Goal: Information Seeking & Learning: Find specific page/section

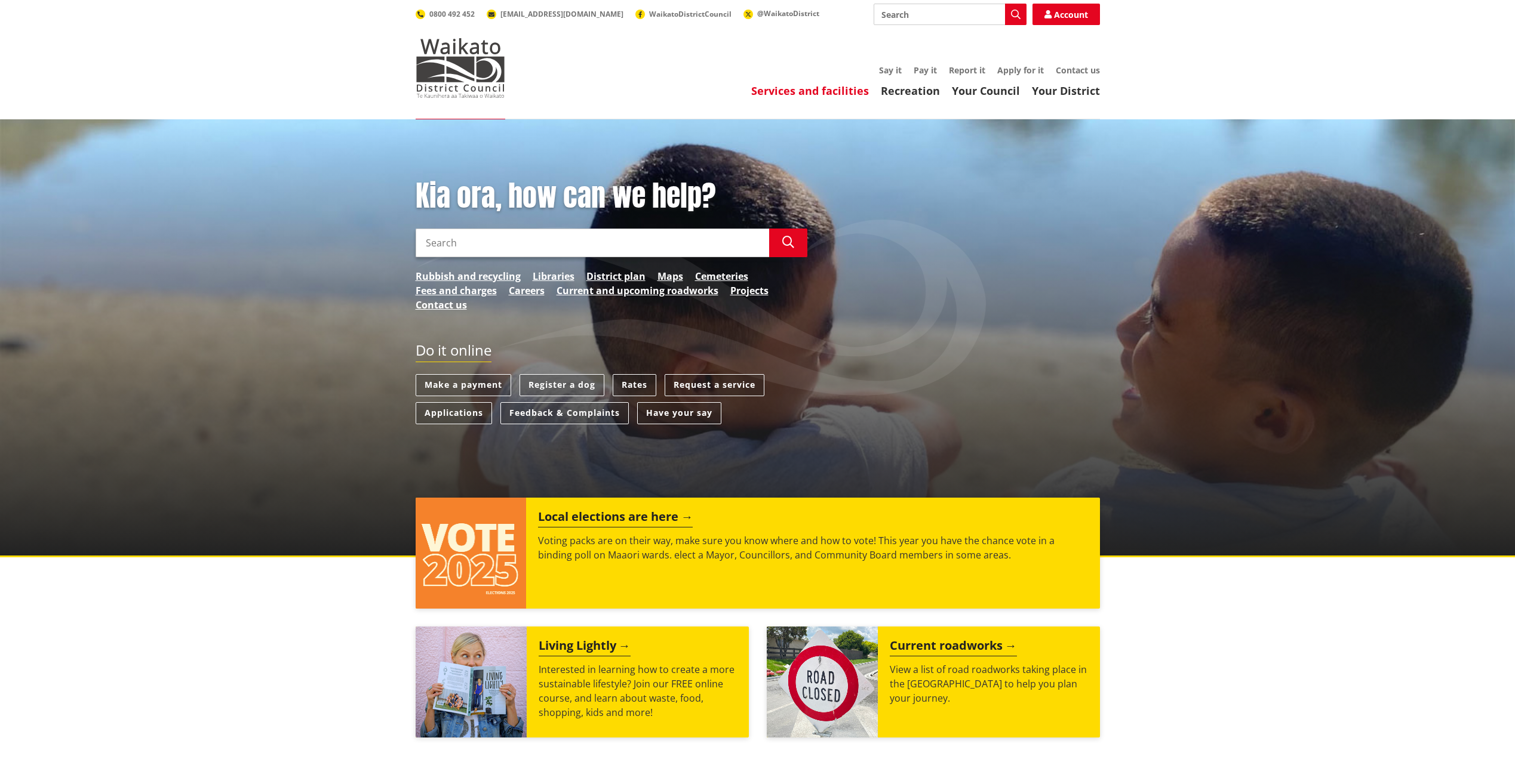
click at [830, 96] on link "Services and facilities" at bounding box center [809, 90] width 117 height 14
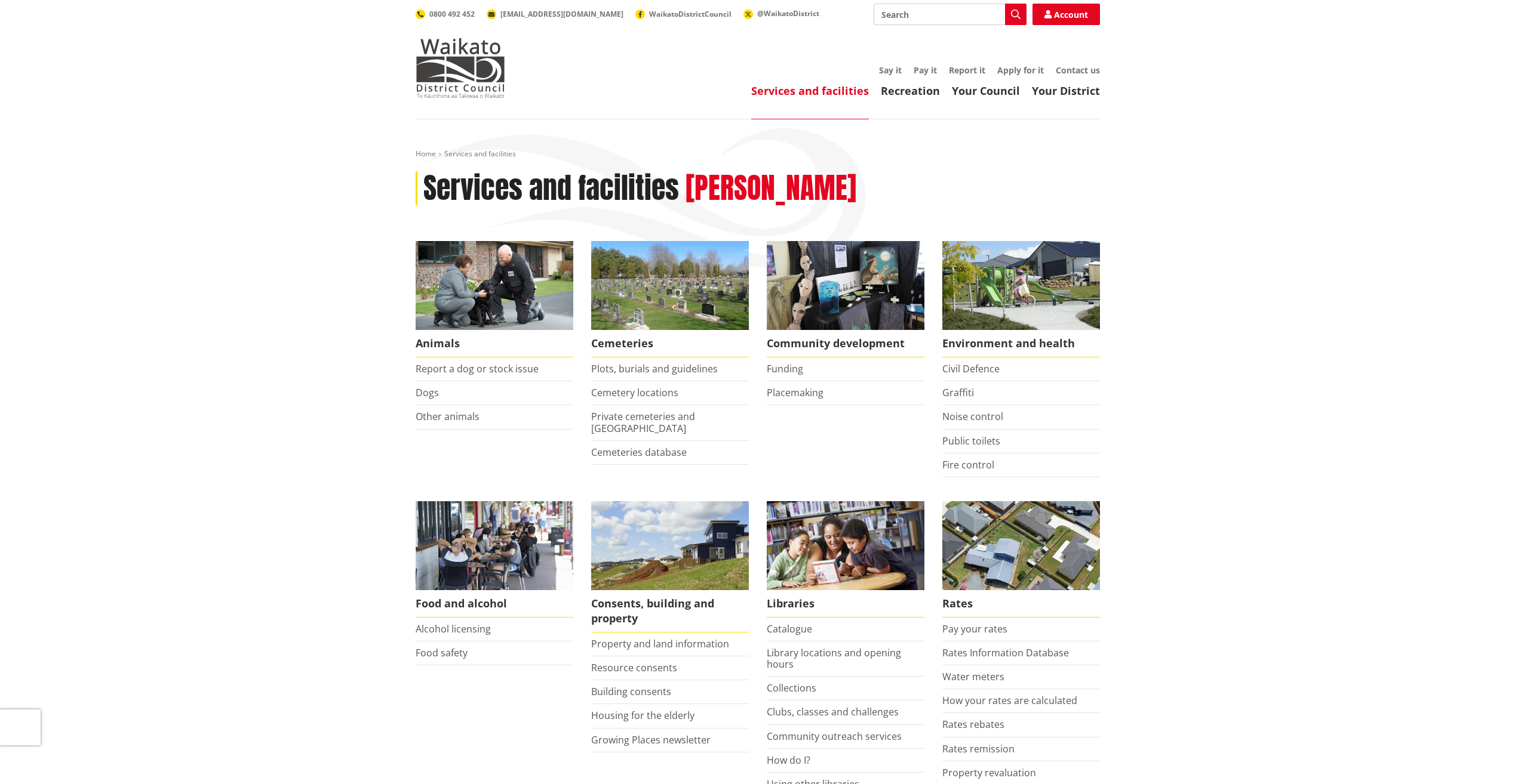
click at [897, 9] on input "Search" at bounding box center [949, 14] width 153 height 22
click at [903, 15] on input "property information search" at bounding box center [949, 14] width 153 height 22
type input "property information search"
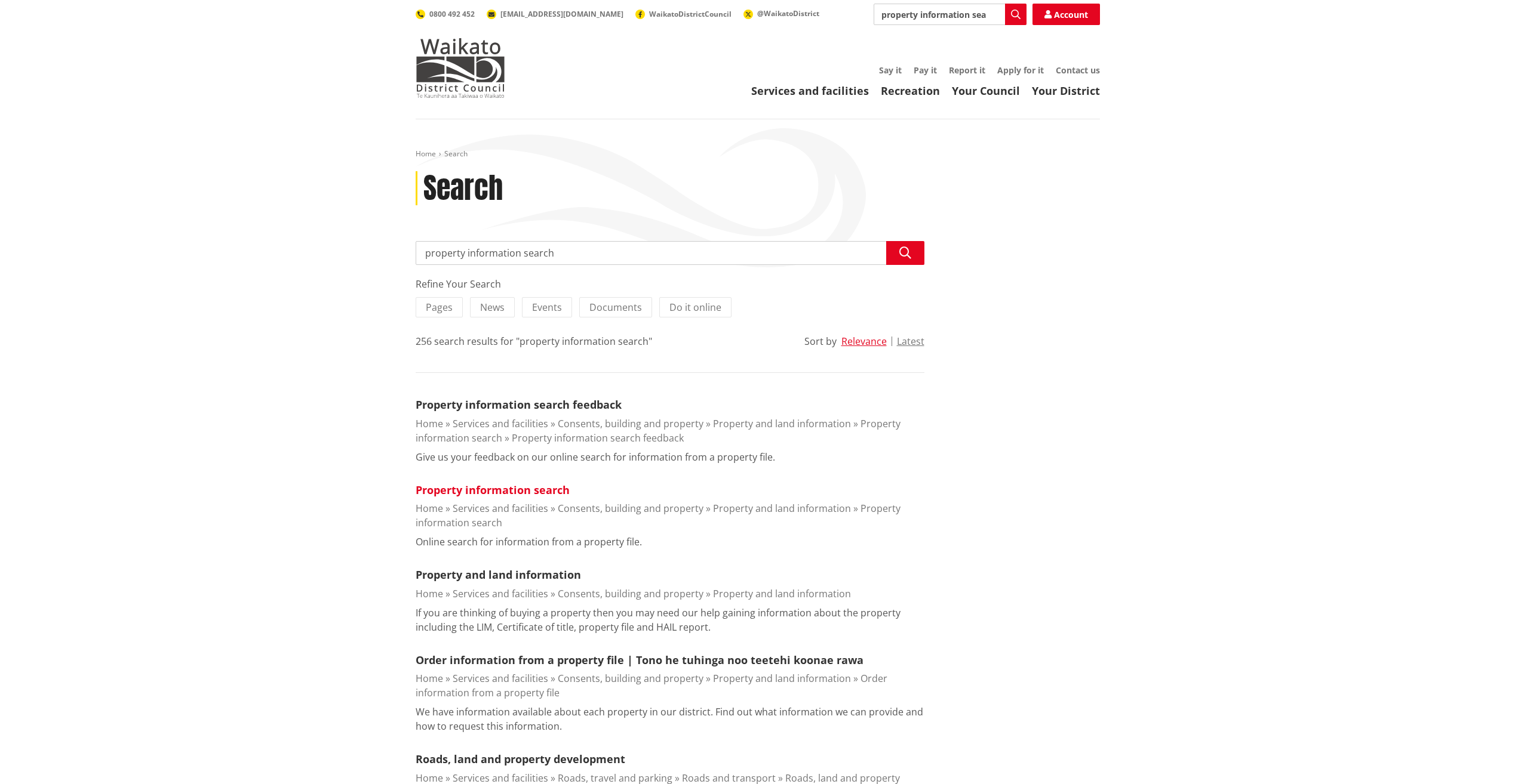
click at [551, 494] on link "Property information search" at bounding box center [492, 490] width 154 height 14
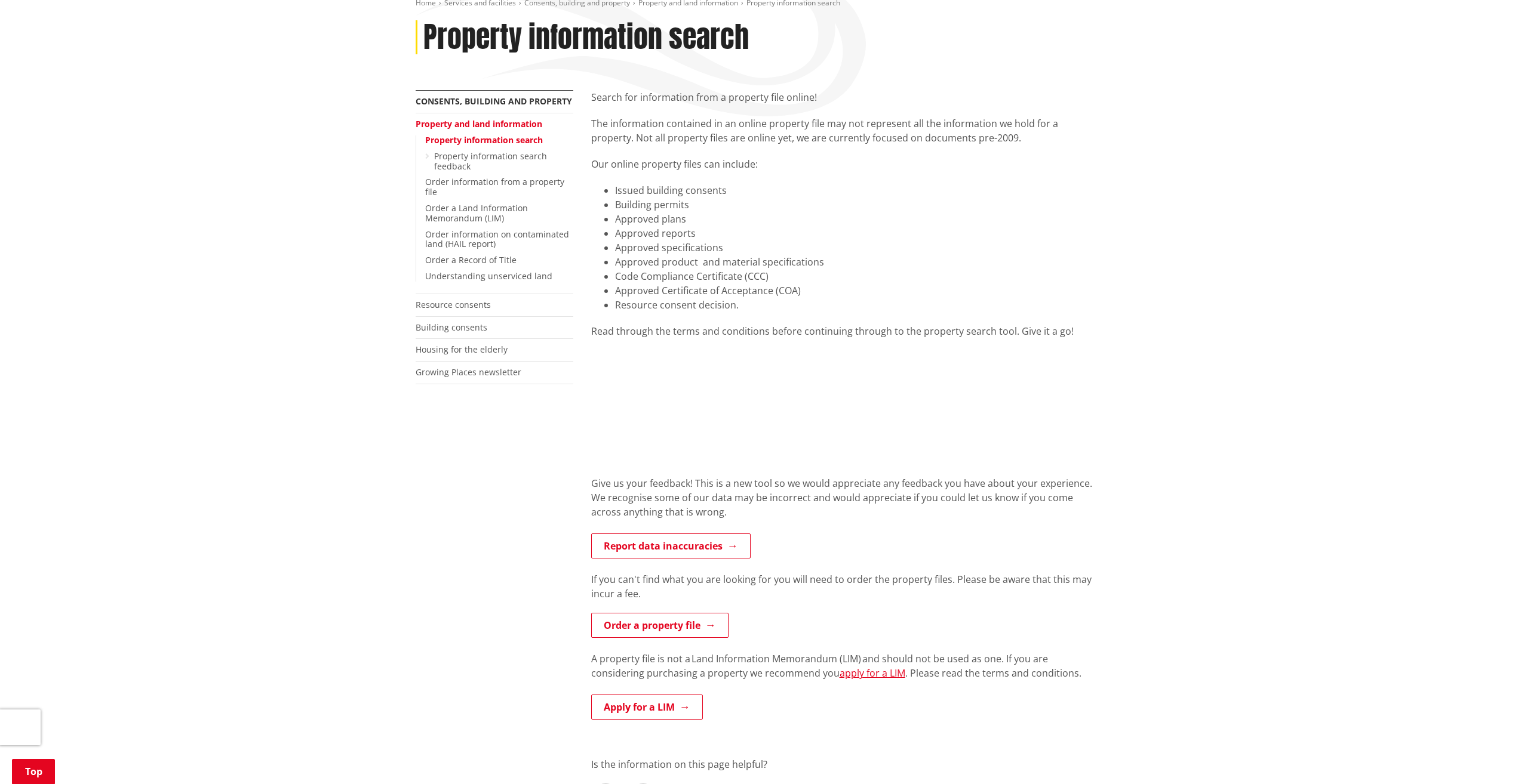
scroll to position [179, 0]
